Goal: Transaction & Acquisition: Book appointment/travel/reservation

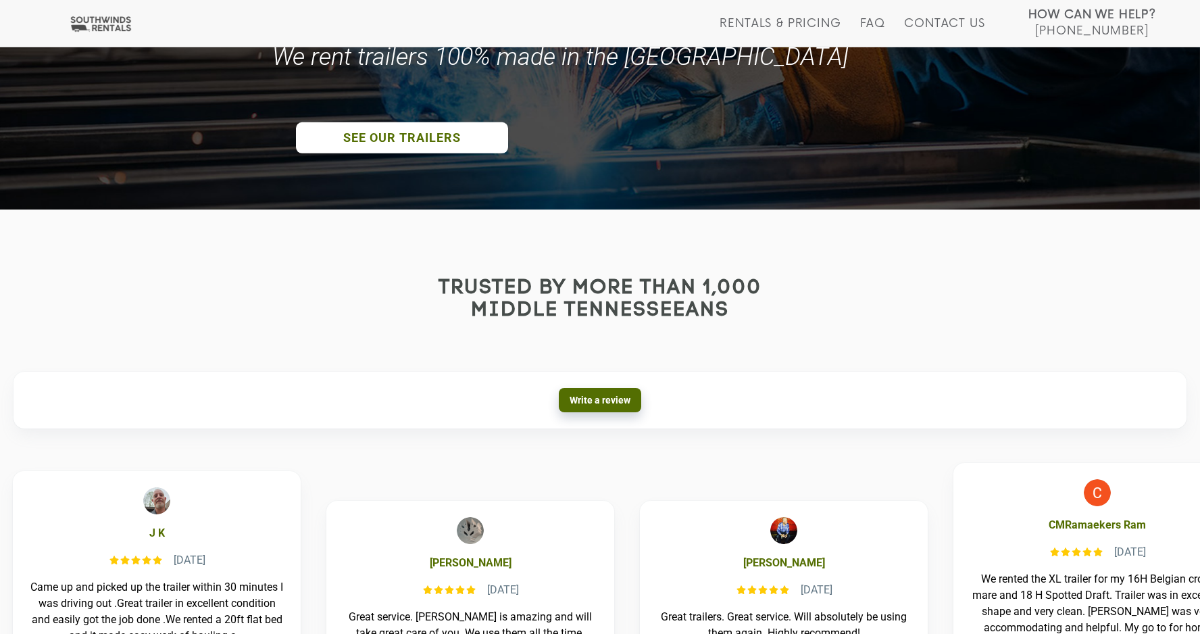
scroll to position [415, 0]
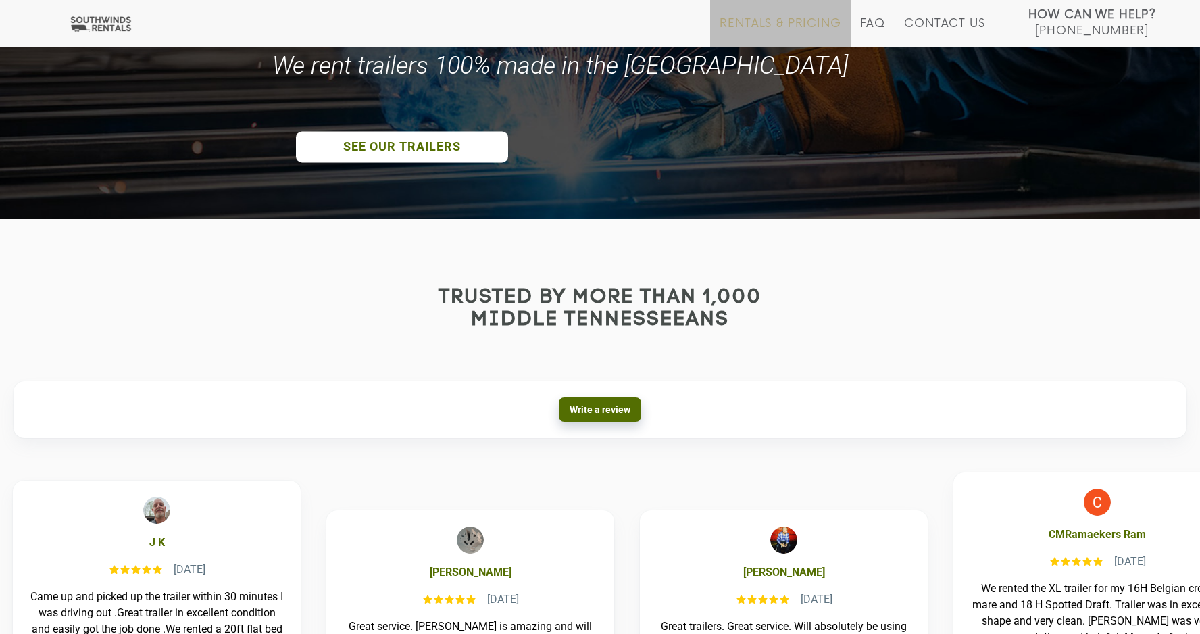
click at [789, 21] on link "Rentals & Pricing" at bounding box center [779, 32] width 121 height 30
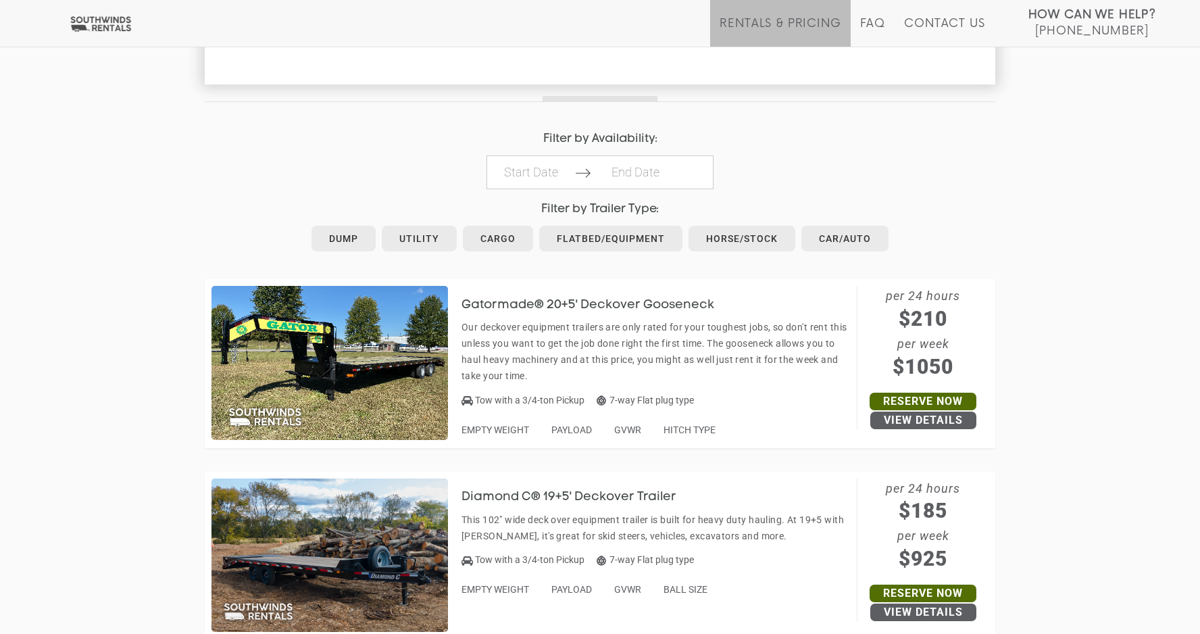
scroll to position [584, 0]
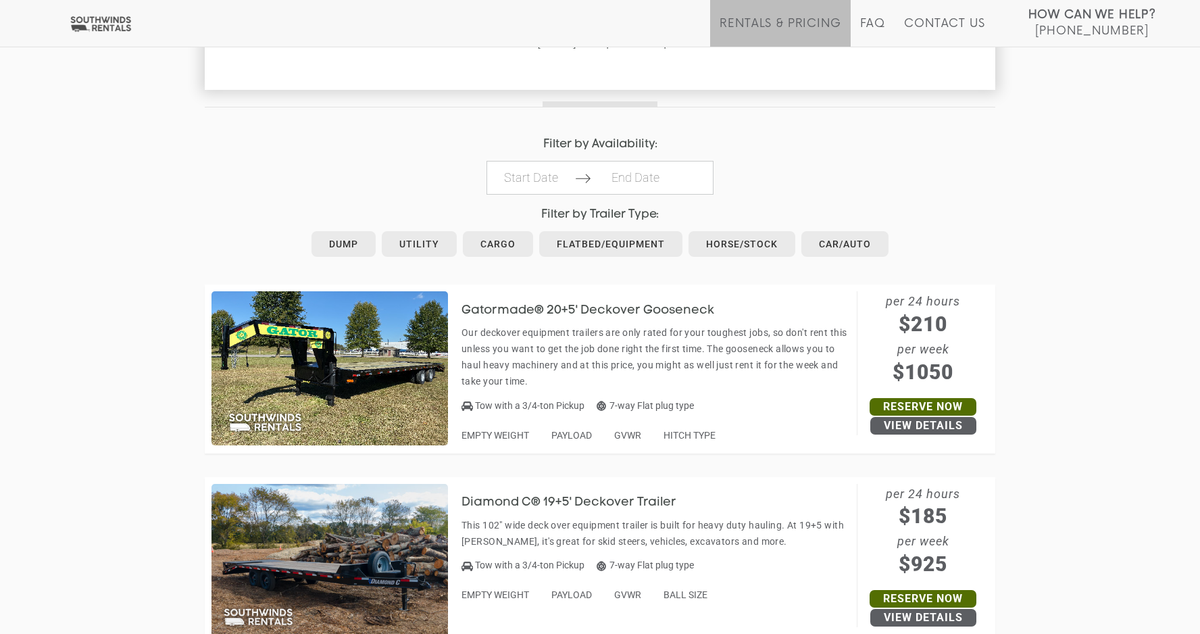
click at [341, 382] on img at bounding box center [329, 368] width 236 height 154
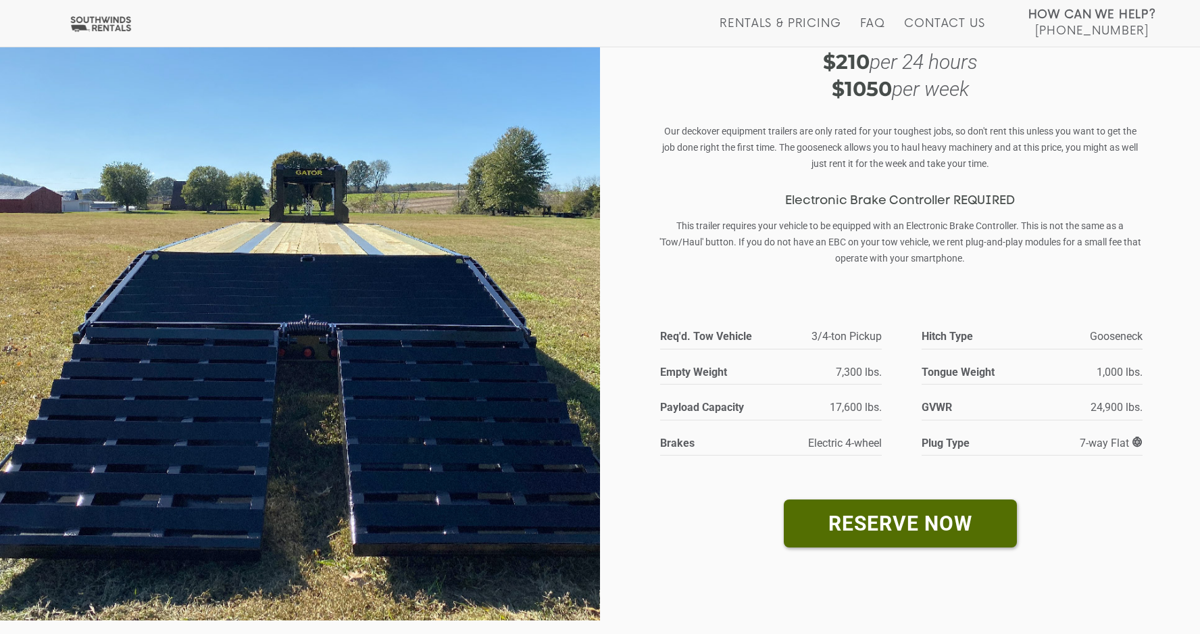
scroll to position [136, 0]
